Goal: Task Accomplishment & Management: Manage account settings

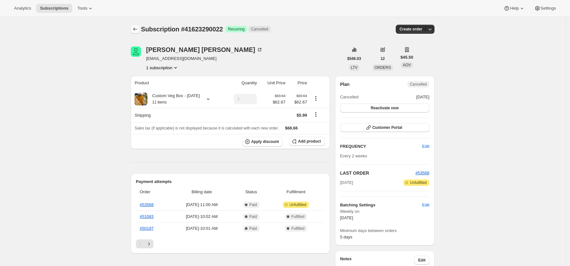
click at [138, 29] on icon "Subscriptions" at bounding box center [135, 29] width 4 height 3
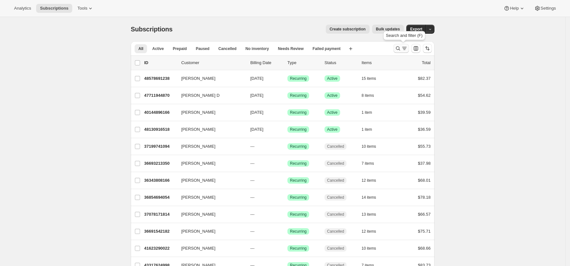
click at [398, 49] on icon "Search and filter results" at bounding box center [398, 48] width 6 height 6
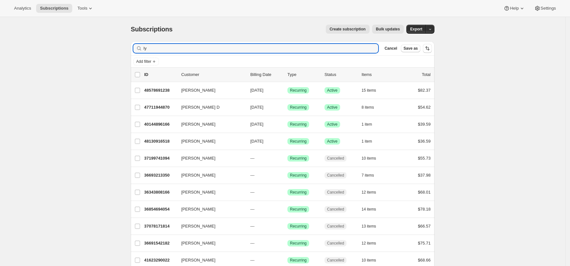
type input "l"
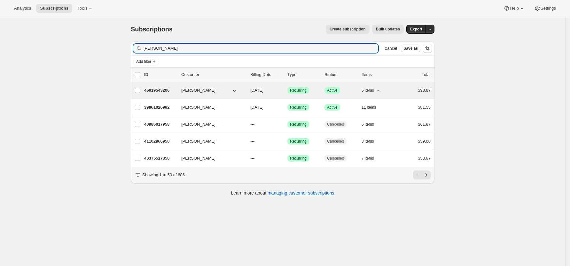
type input "[PERSON_NAME]"
click at [167, 89] on p "46019543206" at bounding box center [160, 90] width 32 height 6
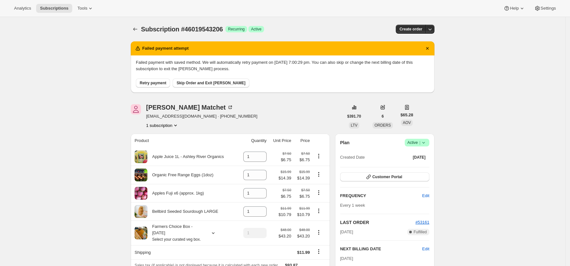
click at [158, 81] on span "Retry payment" at bounding box center [153, 82] width 27 height 5
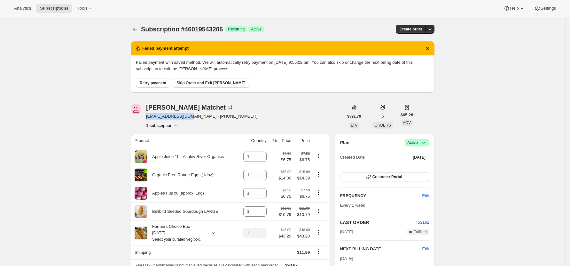
drag, startPoint x: 194, startPoint y: 116, endPoint x: 148, endPoint y: 115, distance: 45.7
click at [148, 115] on div "[PERSON_NAME] [EMAIL_ADDRESS][DOMAIN_NAME] · [PHONE_NUMBER] 1 subscription" at bounding box center [237, 116] width 213 height 24
copy span "[EMAIL_ADDRESS][DOMAIN_NAME]"
click at [207, 83] on span "Skip Order and Exit [PERSON_NAME]" at bounding box center [211, 82] width 69 height 5
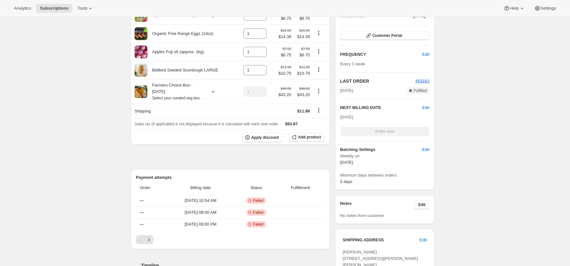
scroll to position [128, 0]
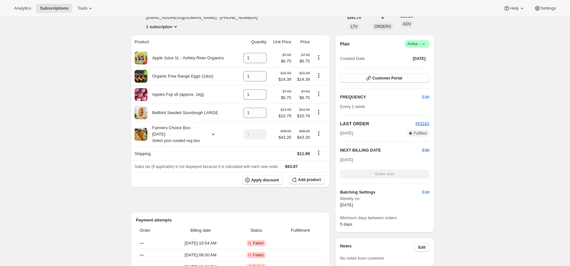
click at [430, 151] on span "Edit" at bounding box center [426, 150] width 7 height 6
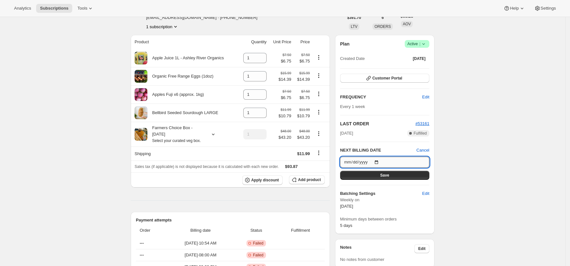
click at [380, 161] on input "2025-10-20" at bounding box center [384, 161] width 89 height 11
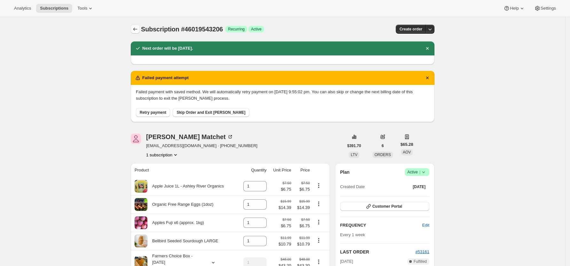
click at [135, 27] on icon "Subscriptions" at bounding box center [135, 29] width 6 height 6
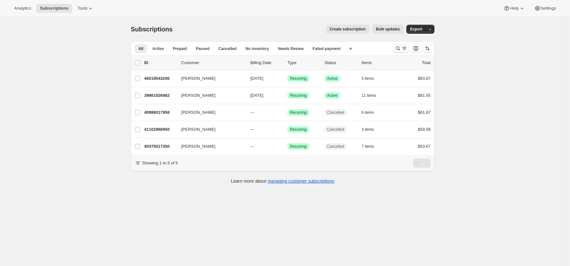
click at [400, 48] on icon "Search and filter results" at bounding box center [398, 48] width 6 height 6
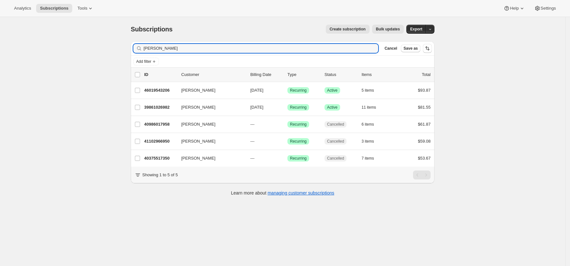
drag, startPoint x: 160, startPoint y: 48, endPoint x: 116, endPoint y: 48, distance: 43.8
click at [116, 48] on div "Subscriptions. This page is ready Subscriptions Create subscription Bulk update…" at bounding box center [283, 150] width 566 height 266
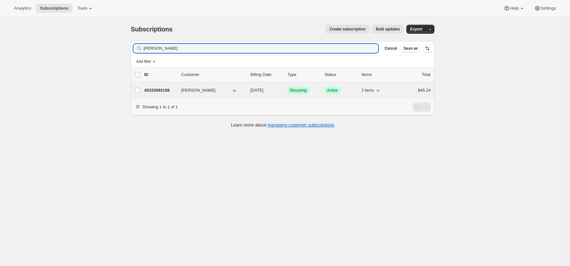
type input "beattie"
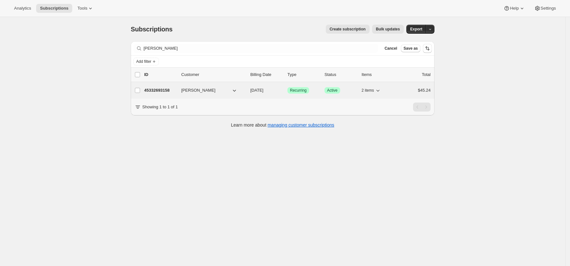
click at [162, 89] on p "45332693158" at bounding box center [160, 90] width 32 height 6
